Goal: Task Accomplishment & Management: Manage account settings

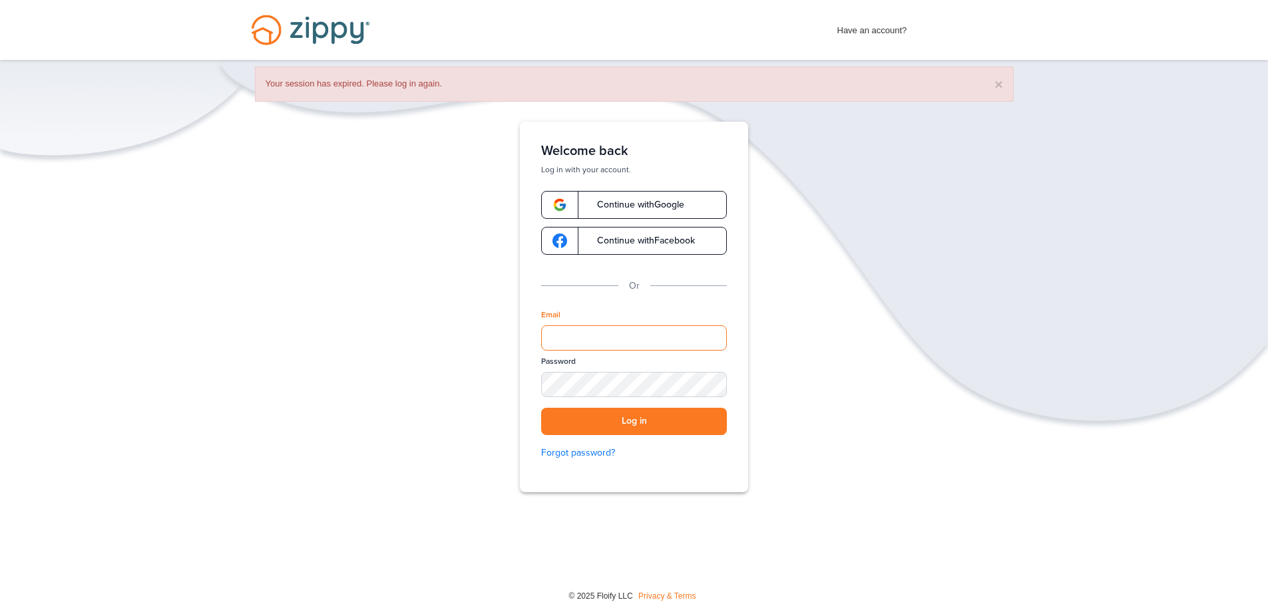
click at [644, 342] on input "Email" at bounding box center [634, 338] width 186 height 25
type input "**********"
click at [639, 417] on button "Log in" at bounding box center [634, 421] width 186 height 27
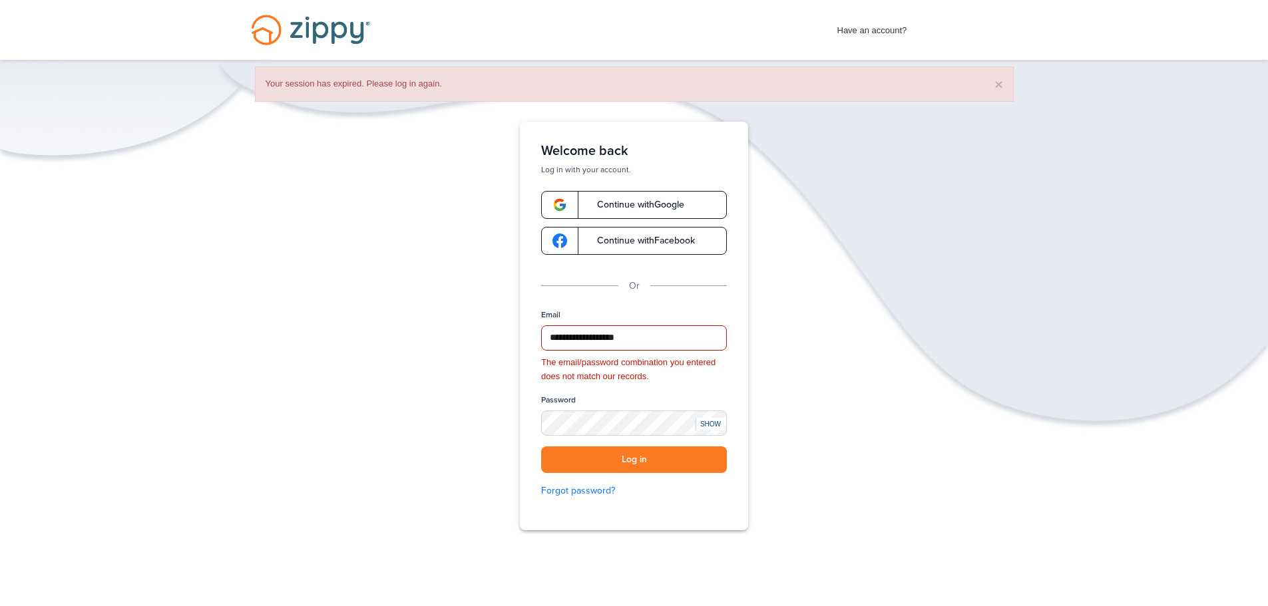
click at [712, 422] on div "SHOW" at bounding box center [710, 424] width 29 height 13
click at [712, 422] on div "HIDE" at bounding box center [710, 424] width 29 height 13
click at [627, 463] on button "Log in" at bounding box center [634, 460] width 186 height 27
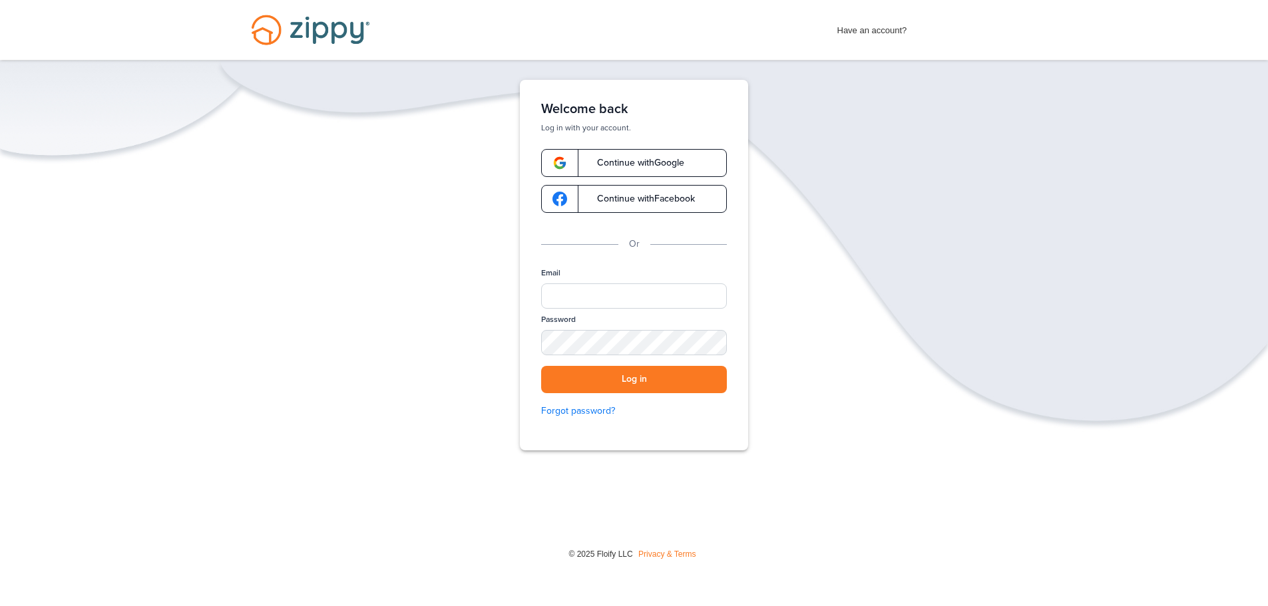
click at [696, 162] on link "Continue with Google" at bounding box center [634, 163] width 186 height 28
